Goal: Task Accomplishment & Management: Use online tool/utility

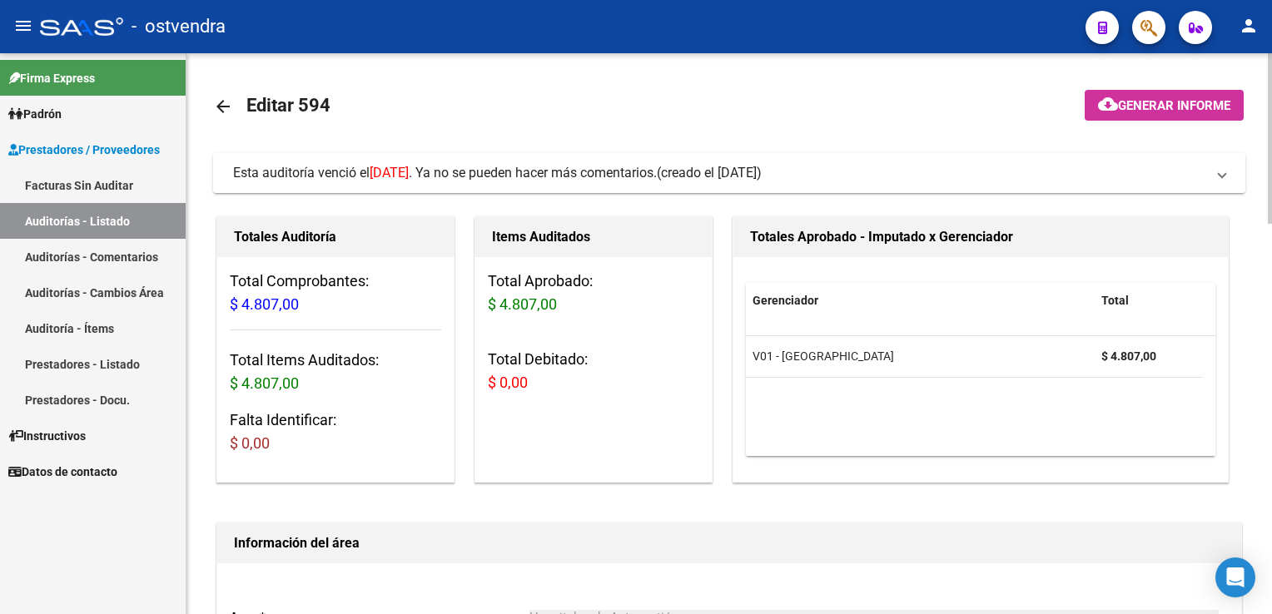
scroll to position [499, 0]
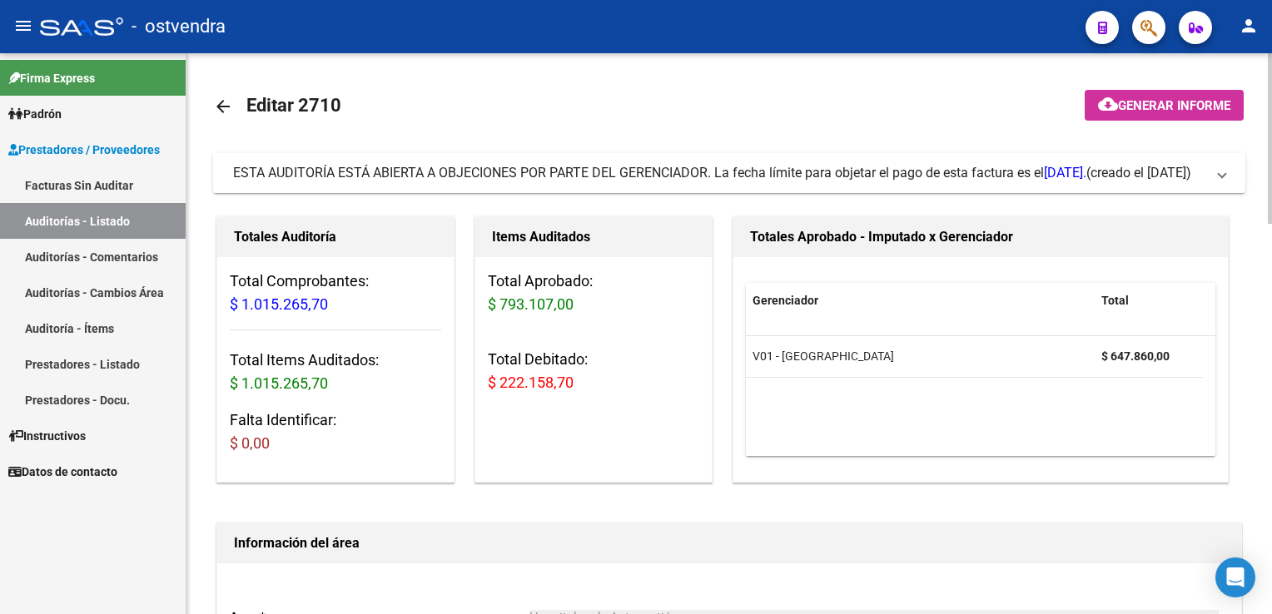
click at [1219, 172] on span at bounding box center [1222, 173] width 7 height 18
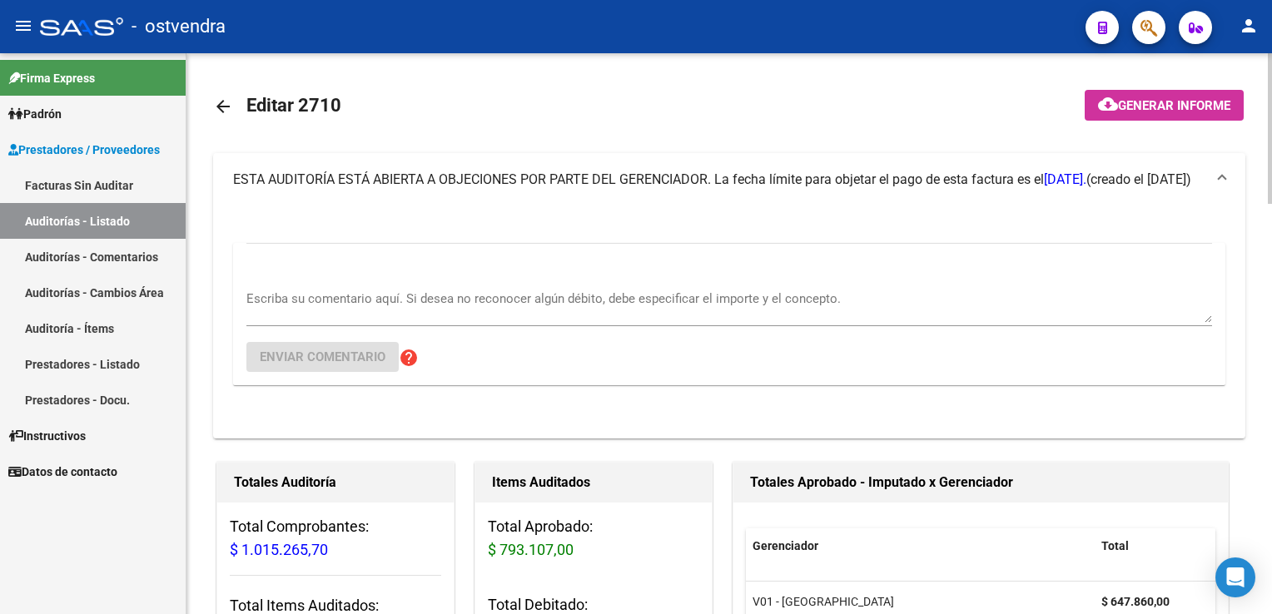
click at [413, 288] on div "Escriba su comentario aquí. Si desea no reconocer algún débito, debe especifica…" at bounding box center [729, 301] width 966 height 51
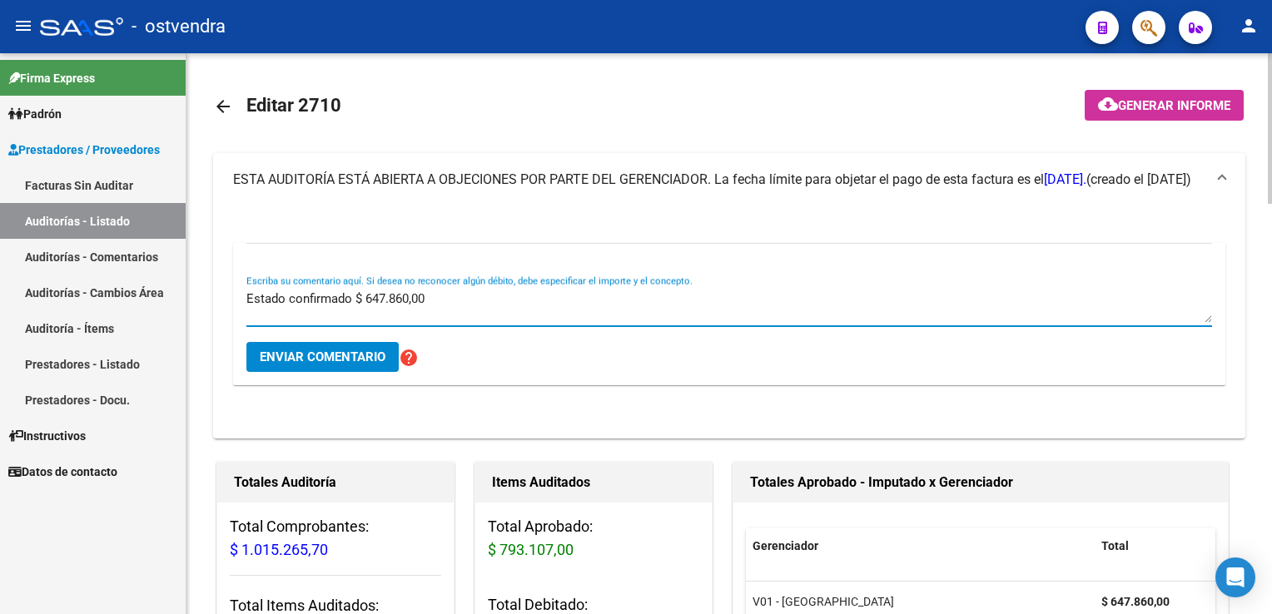
type textarea "Estado confirmado $ 647.860,00"
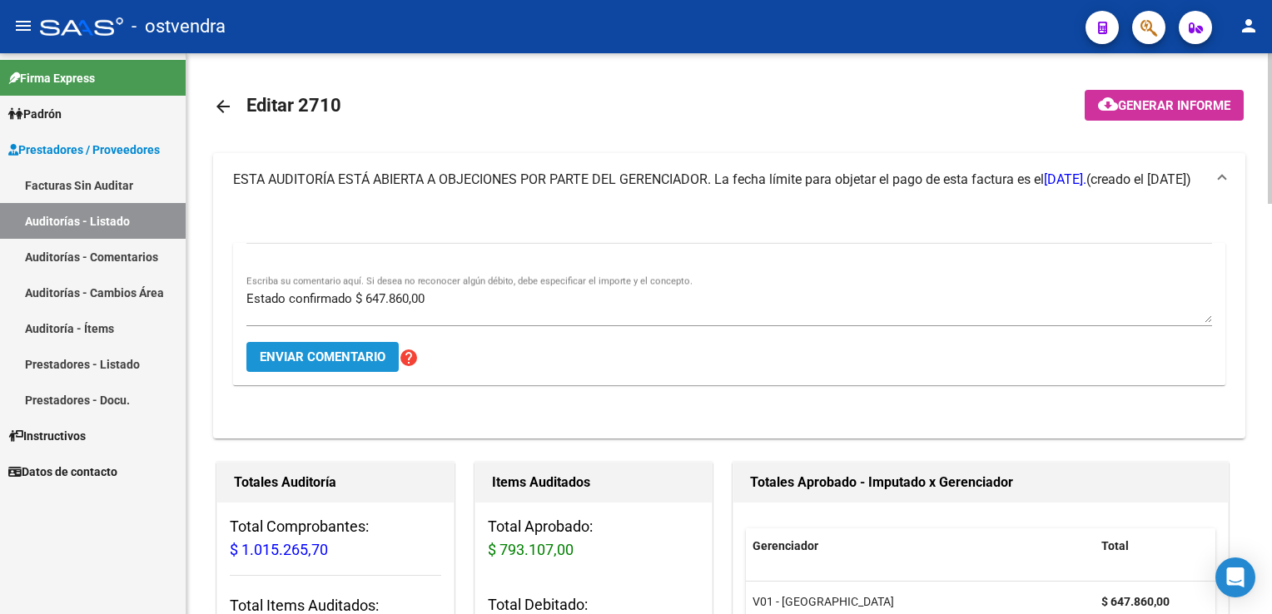
click at [340, 366] on button "Enviar comentario" at bounding box center [322, 357] width 152 height 30
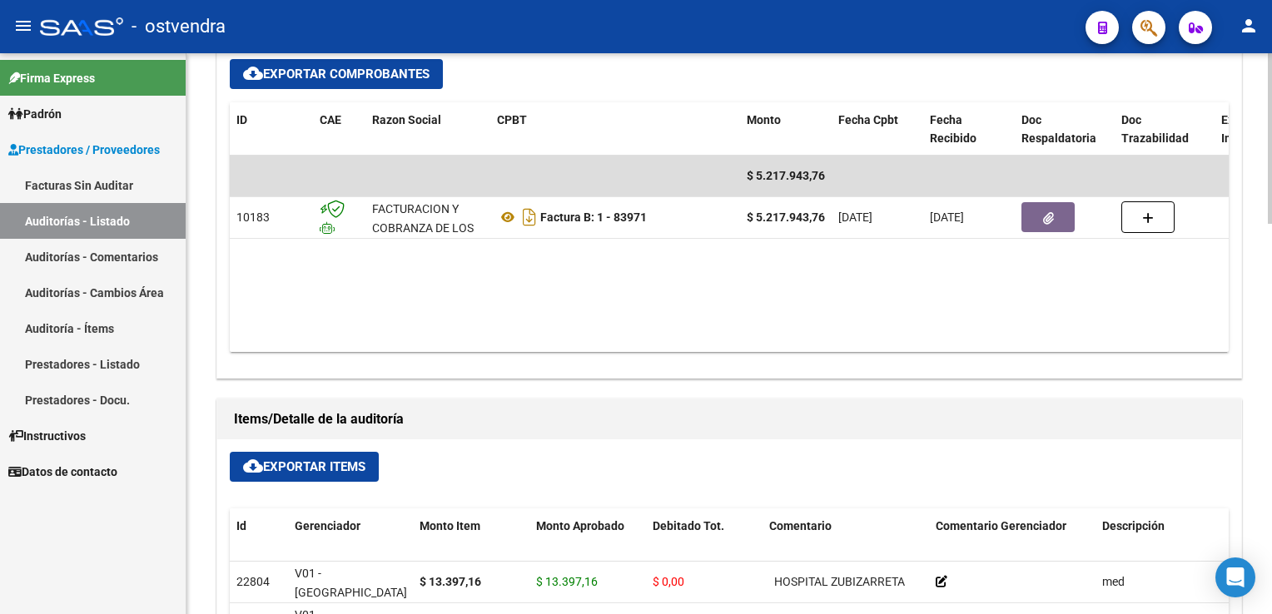
scroll to position [782, 0]
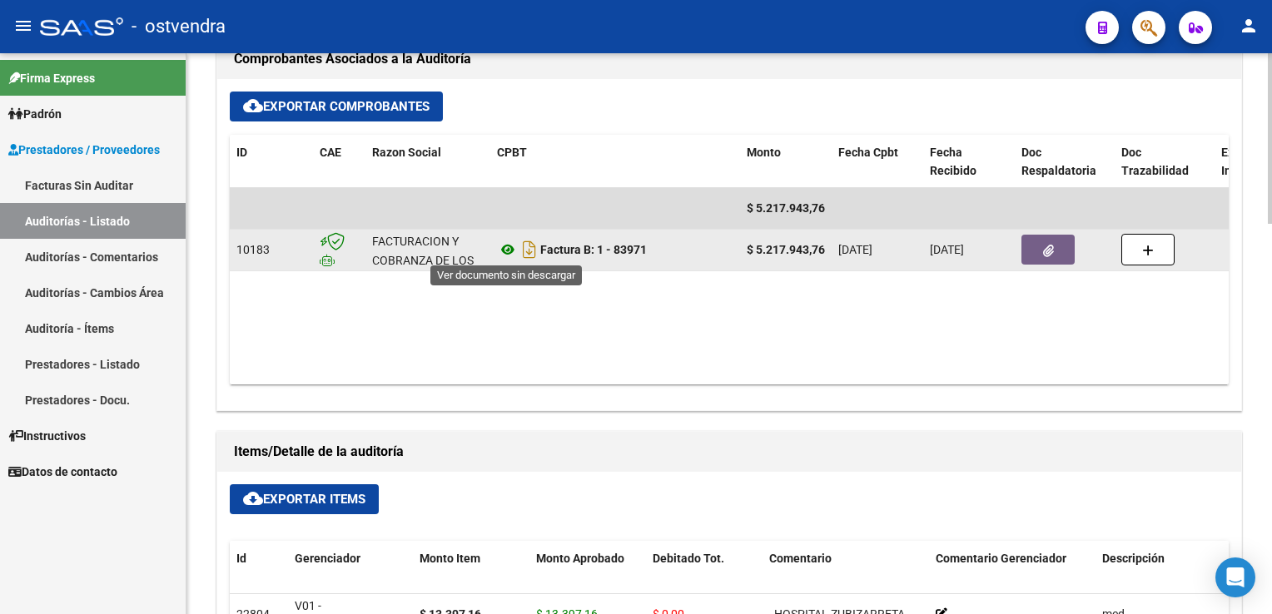
click at [506, 254] on icon at bounding box center [508, 250] width 22 height 20
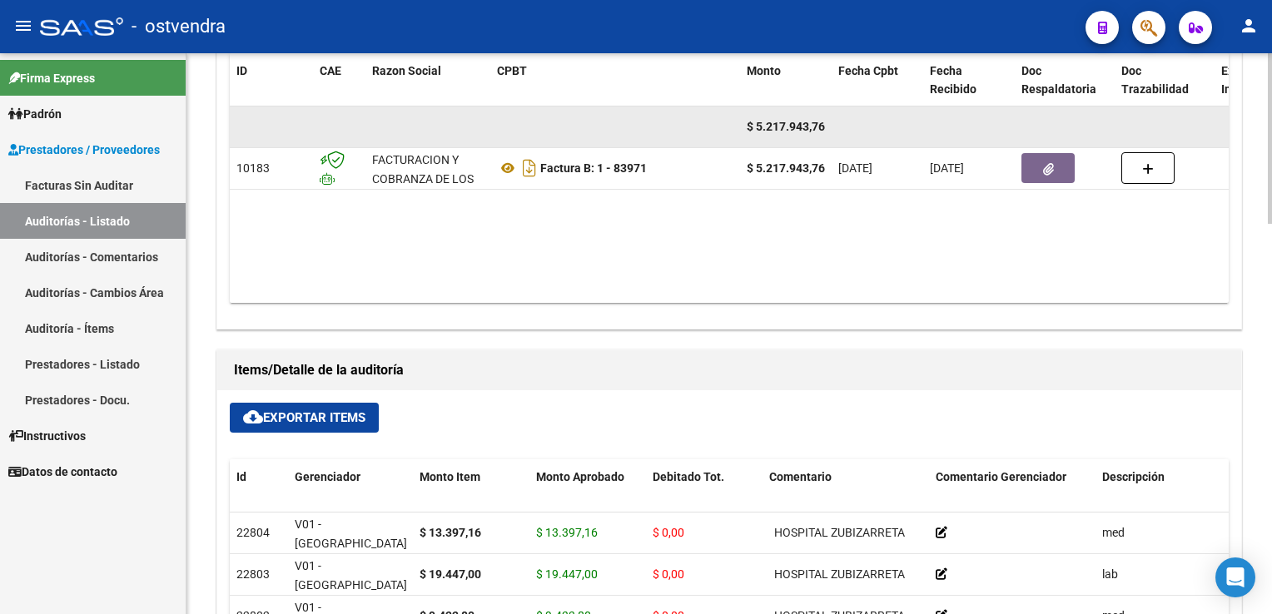
scroll to position [866, 0]
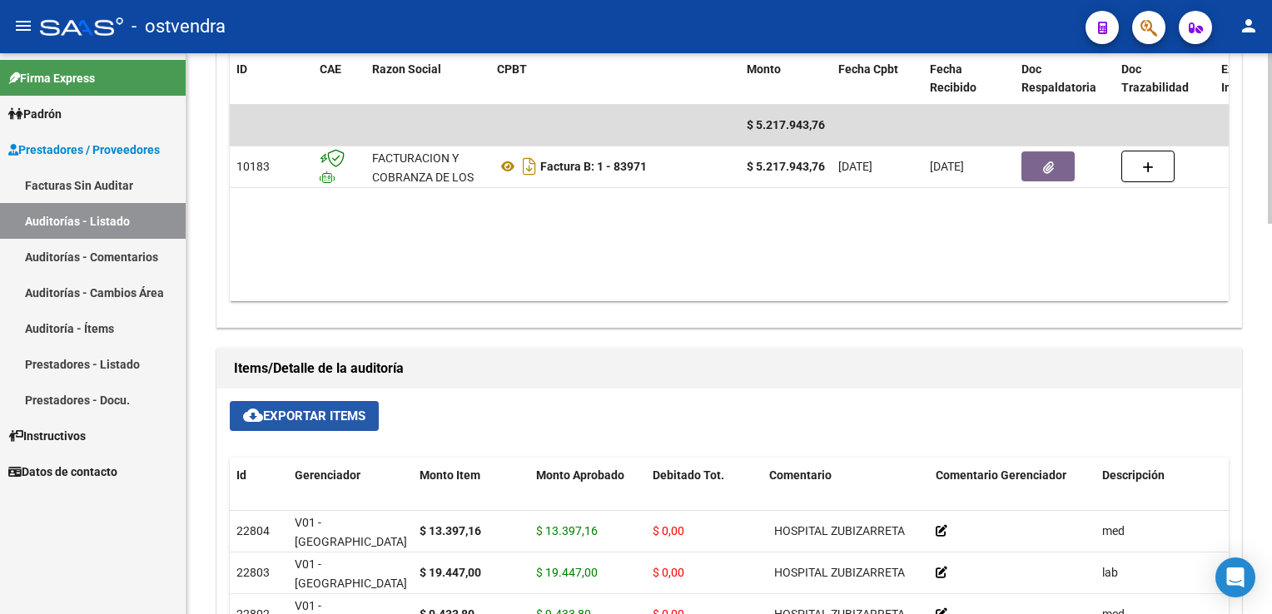
click at [349, 418] on span "cloud_download Exportar Items" at bounding box center [304, 416] width 122 height 15
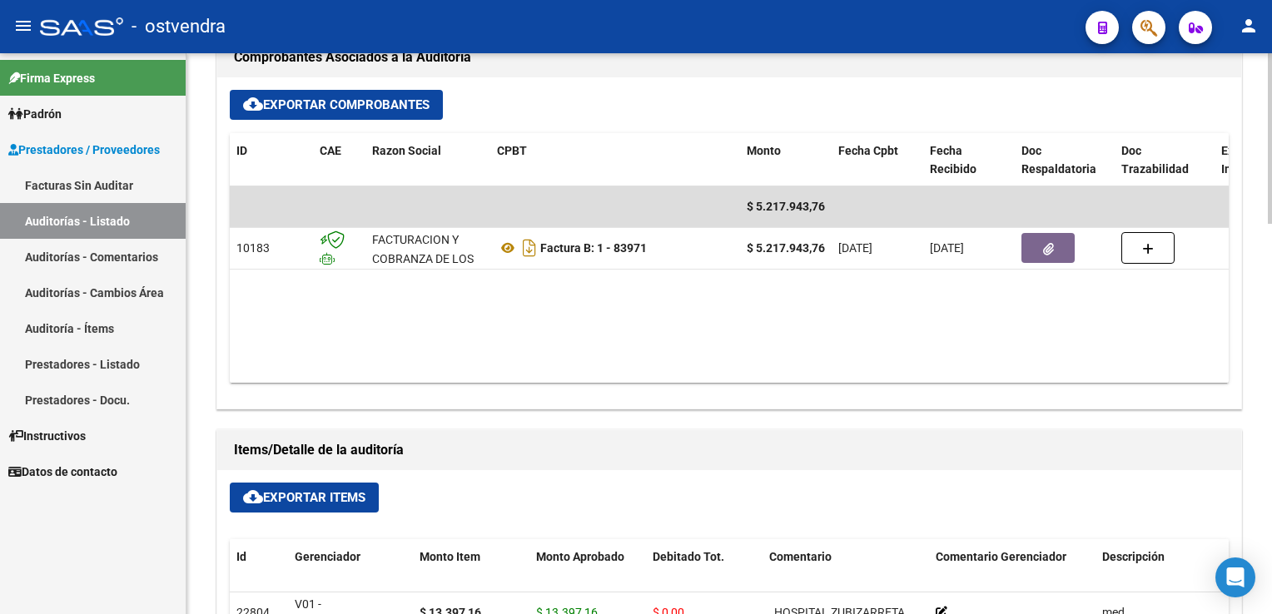
scroll to position [782, 0]
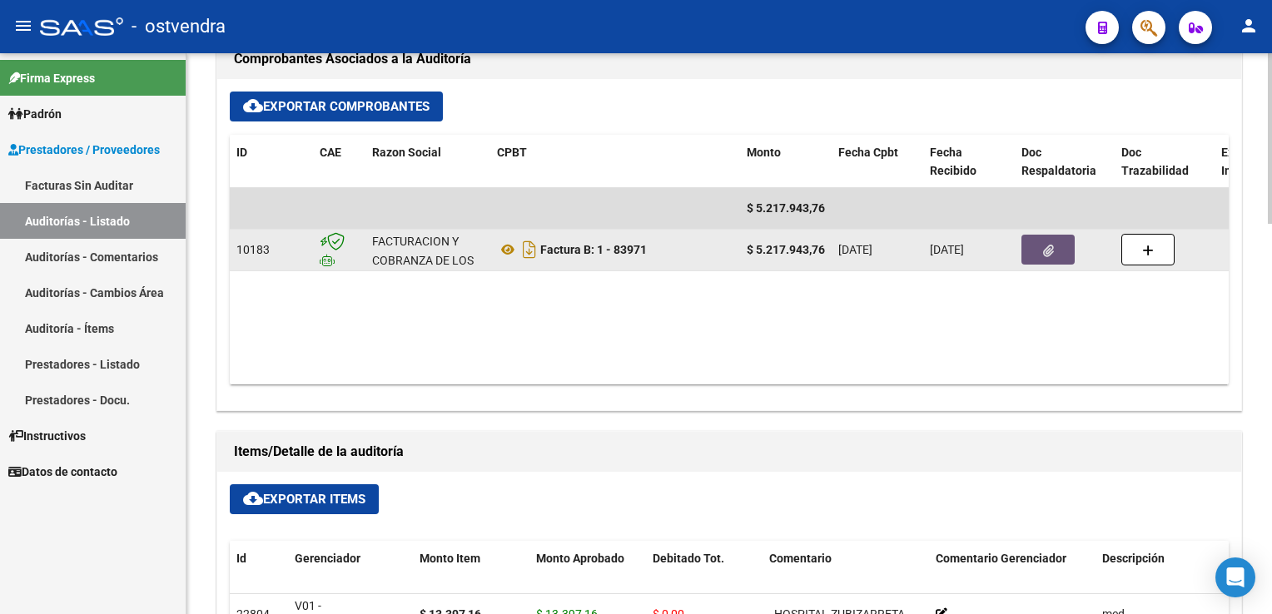
click at [1050, 242] on span "button" at bounding box center [1048, 249] width 11 height 15
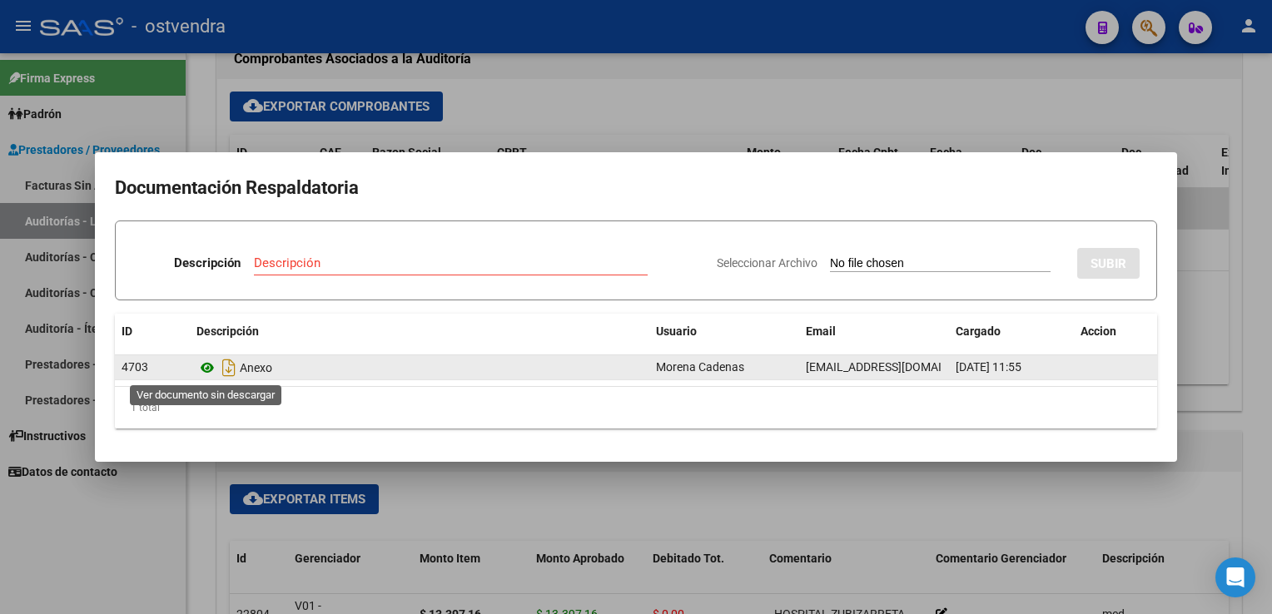
click at [212, 373] on icon at bounding box center [207, 368] width 22 height 20
